Goal: Information Seeking & Learning: Check status

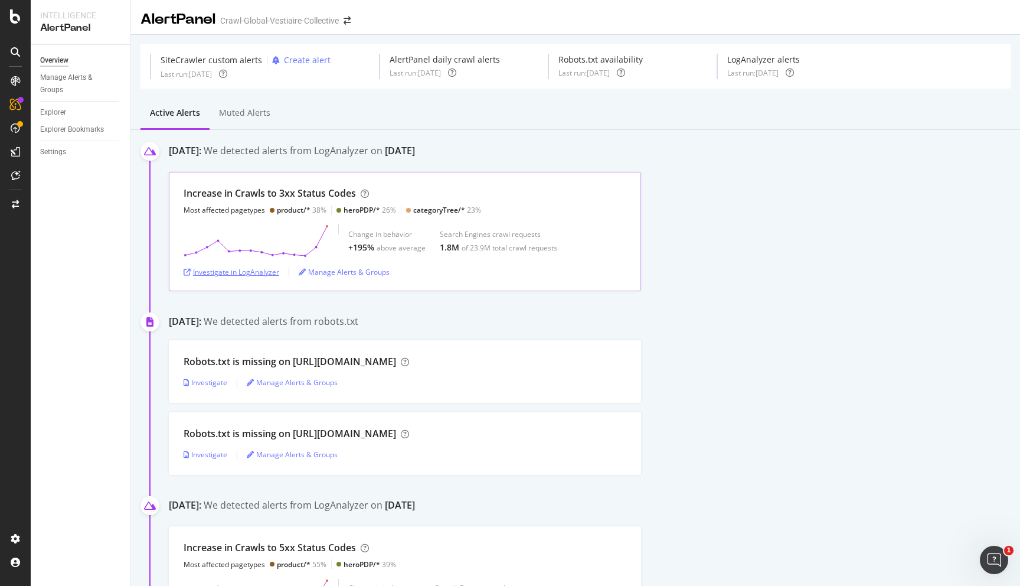
click at [254, 273] on div "Investigate in LogAnalyzer" at bounding box center [232, 272] width 96 height 10
